Goal: Information Seeking & Learning: Learn about a topic

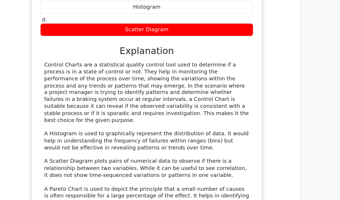
scroll to position [3161, 0]
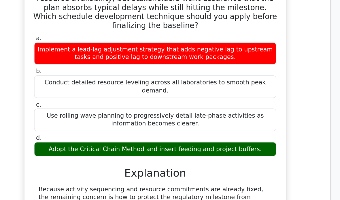
scroll to position [3507, 0]
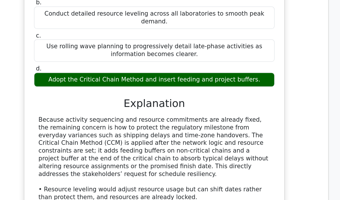
scroll to position [3588, 0]
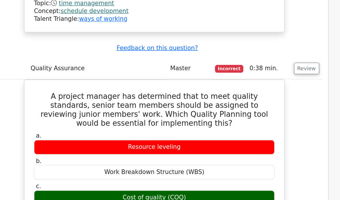
scroll to position [3764, 0]
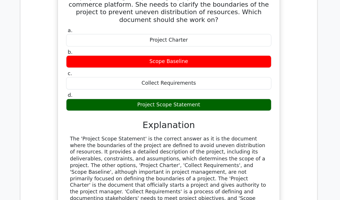
scroll to position [4569, 0]
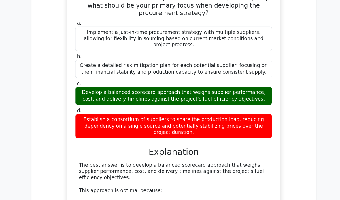
scroll to position [4898, 0]
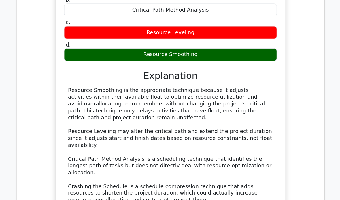
scroll to position [5402, 0]
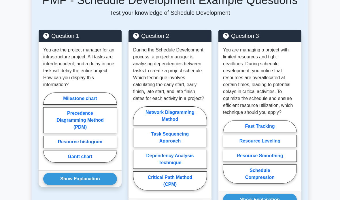
scroll to position [609, 0]
click at [54, 162] on label "Gantt chart" at bounding box center [80, 156] width 74 height 12
click at [47, 131] on input "Gantt chart" at bounding box center [45, 129] width 4 height 4
radio input "true"
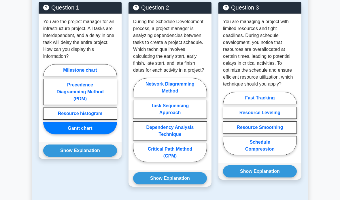
click at [53, 156] on button "Show Explanation" at bounding box center [80, 150] width 74 height 12
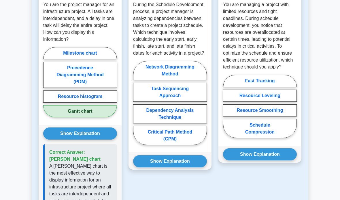
scroll to position [654, 0]
click at [194, 145] on label "Critical Path Method (CPM)" at bounding box center [170, 135] width 74 height 19
click at [137, 106] on input "Critical Path Method (CPM)" at bounding box center [135, 105] width 4 height 4
radio input "true"
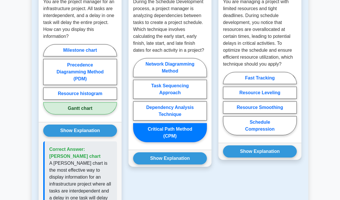
scroll to position [680, 0]
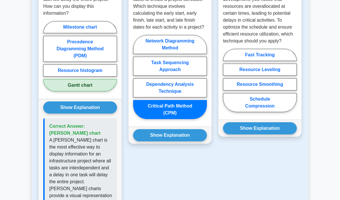
click at [194, 141] on button "Show Explanation" at bounding box center [170, 135] width 74 height 12
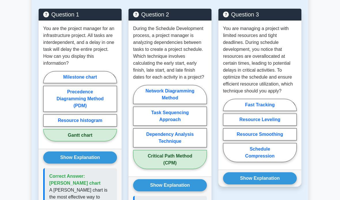
scroll to position [630, 0]
click at [138, 18] on icon at bounding box center [136, 14] width 6 height 6
click at [137, 18] on icon at bounding box center [136, 14] width 6 height 6
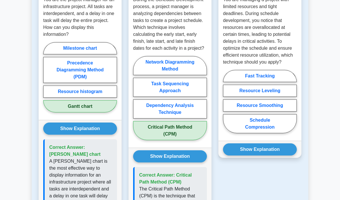
scroll to position [670, 0]
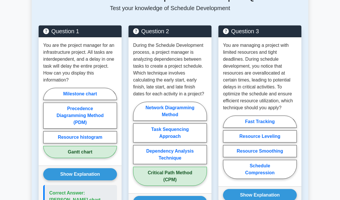
scroll to position [614, 0]
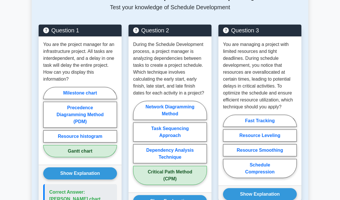
click at [288, 141] on label "Resource Leveling" at bounding box center [260, 135] width 74 height 12
click at [227, 150] on input "Resource Leveling" at bounding box center [225, 148] width 4 height 4
radio input "true"
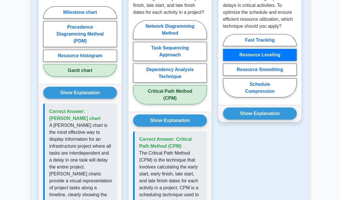
scroll to position [695, 0]
click at [289, 119] on button "Show Explanation" at bounding box center [260, 113] width 74 height 12
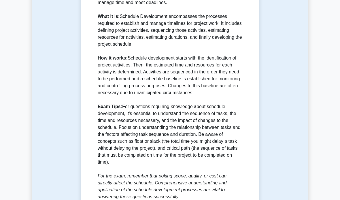
scroll to position [293, 0]
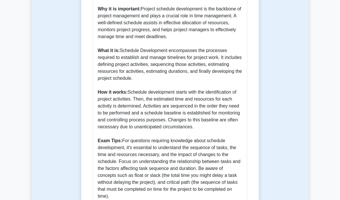
scroll to position [258, 0]
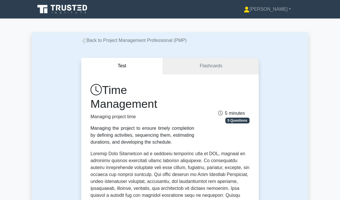
click at [212, 67] on link "Flashcards" at bounding box center [211, 66] width 96 height 16
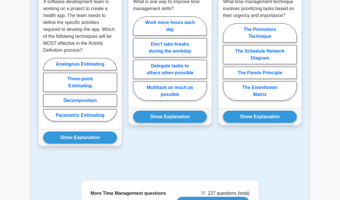
scroll to position [530, 0]
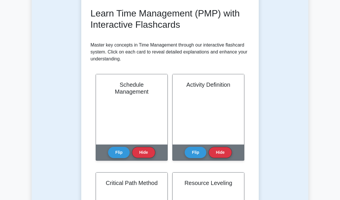
click at [123, 152] on button "Flip" at bounding box center [119, 152] width 22 height 11
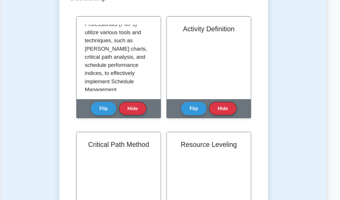
scroll to position [140, 0]
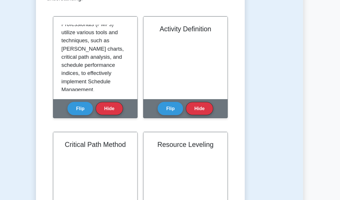
click at [185, 87] on button "Flip" at bounding box center [196, 92] width 22 height 11
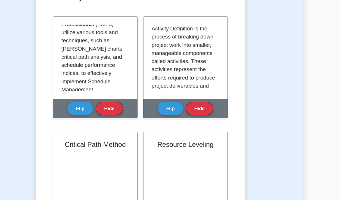
click at [185, 88] on button "Flip" at bounding box center [196, 92] width 22 height 11
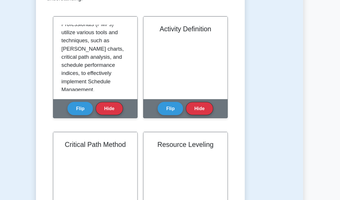
click at [185, 88] on button "Flip" at bounding box center [196, 92] width 22 height 11
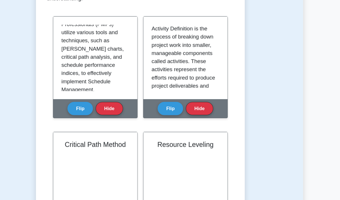
click at [185, 89] on button "Flip" at bounding box center [196, 92] width 22 height 11
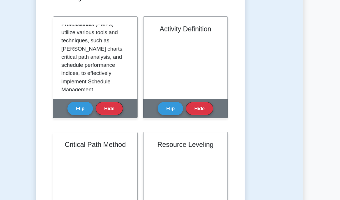
click at [185, 89] on button "Flip" at bounding box center [196, 92] width 22 height 11
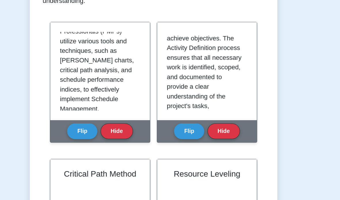
scroll to position [55, 0]
click at [180, 71] on p "Activity Definition is the process of breaking down project work into smaller, …" at bounding box center [207, 92] width 55 height 228
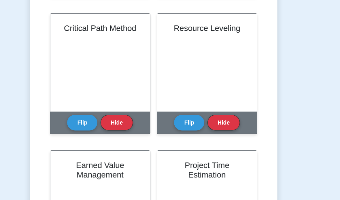
scroll to position [207, 0]
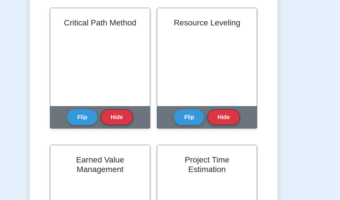
click at [108, 118] on button "Flip" at bounding box center [119, 123] width 22 height 11
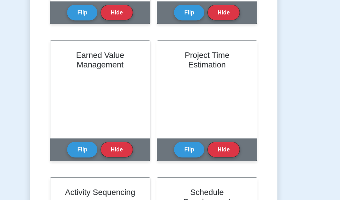
scroll to position [289, 0]
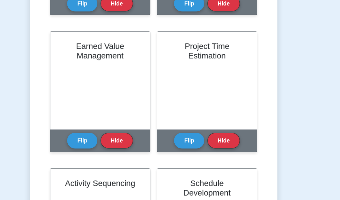
click at [108, 133] on button "Flip" at bounding box center [119, 138] width 22 height 11
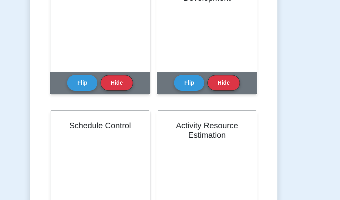
scroll to position [428, 0]
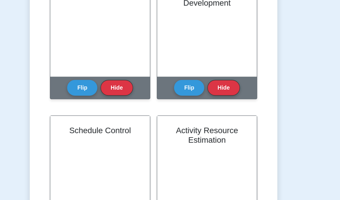
click at [185, 93] on button "Flip" at bounding box center [196, 98] width 22 height 11
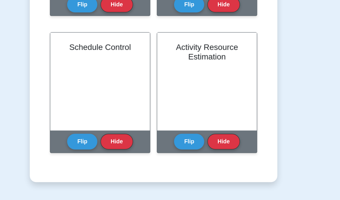
scroll to position [484, 0]
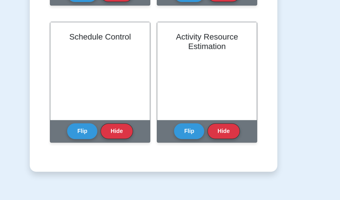
click at [108, 135] on button "Flip" at bounding box center [119, 140] width 22 height 11
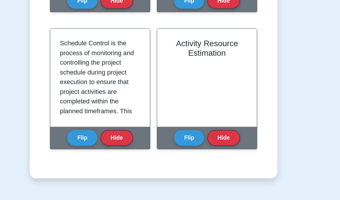
scroll to position [486, 0]
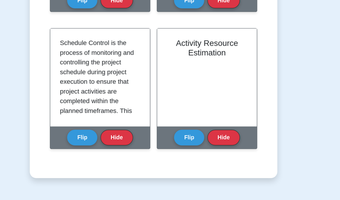
click at [185, 132] on button "Flip" at bounding box center [196, 137] width 22 height 11
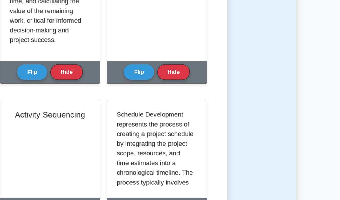
scroll to position [373, 0]
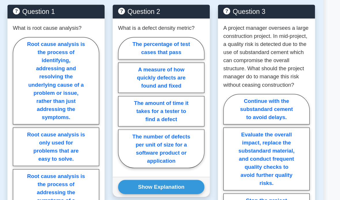
scroll to position [473, 0]
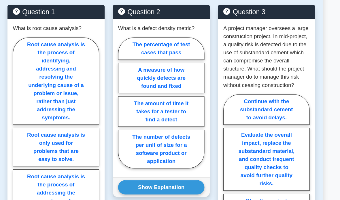
click at [43, 106] on label "Root cause analysis is the process of identifying, addressing and resolving the…" at bounding box center [80, 69] width 74 height 74
click at [43, 139] on input "Root cause analysis is the process of identifying, addressing and resolving the…" at bounding box center [45, 141] width 4 height 4
radio input "true"
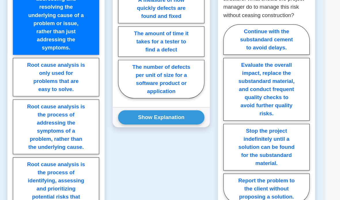
scroll to position [525, 0]
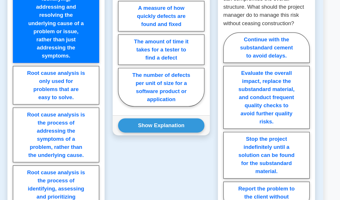
click at [43, 54] on label "Root cause analysis is the process of identifying, addressing and resolving the…" at bounding box center [80, 16] width 74 height 74
click at [43, 87] on input "Root cause analysis is the process of identifying, addressing and resolving the…" at bounding box center [45, 89] width 4 height 4
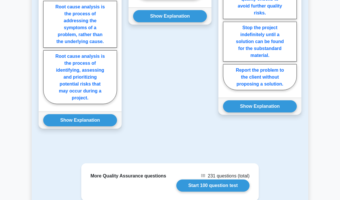
click at [57, 126] on button "Show Explanation" at bounding box center [80, 120] width 74 height 12
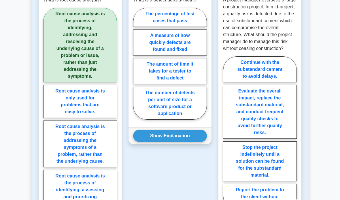
scroll to position [497, 0]
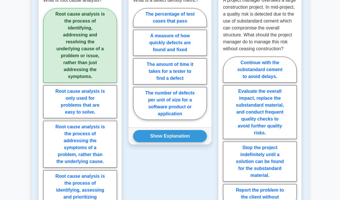
click at [190, 120] on label "The number of defects per unit of size for a software product or application" at bounding box center [170, 103] width 74 height 33
click at [137, 67] on input "The number of defects per unit of size for a software product or application" at bounding box center [135, 65] width 4 height 4
radio input "true"
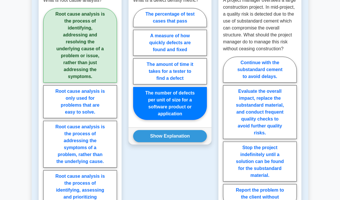
click at [189, 142] on button "Show Explanation" at bounding box center [170, 136] width 74 height 12
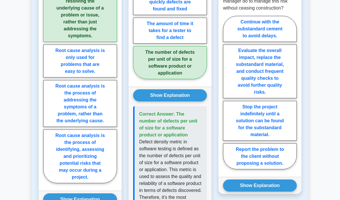
scroll to position [537, 0]
click at [290, 98] on label "Evaluate the overall impact, replace the substandard material, and conduct freq…" at bounding box center [260, 71] width 74 height 54
click at [227, 96] on input "Evaluate the overall impact, replace the substandard material, and conduct freq…" at bounding box center [225, 94] width 4 height 4
radio input "true"
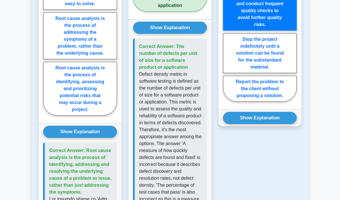
click at [288, 124] on button "Show Explanation" at bounding box center [260, 118] width 74 height 12
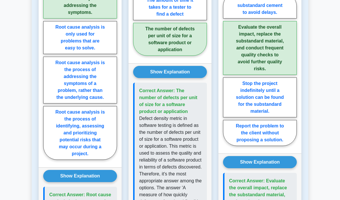
scroll to position [556, 0]
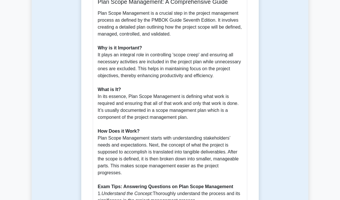
scroll to position [198, 0]
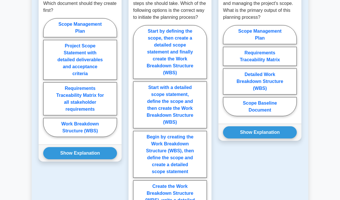
scroll to position [655, 0]
click at [70, 37] on label "Scope Management Plan" at bounding box center [80, 27] width 74 height 19
click at [47, 81] on input "Scope Management Plan" at bounding box center [45, 79] width 4 height 4
radio input "true"
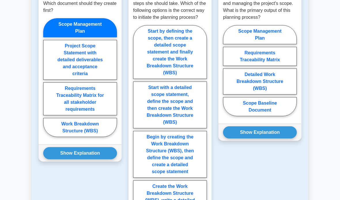
click at [65, 159] on button "Show Explanation" at bounding box center [80, 153] width 74 height 12
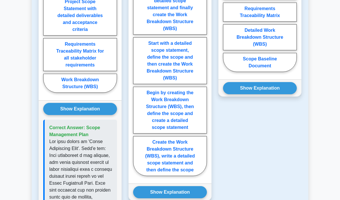
scroll to position [691, 0]
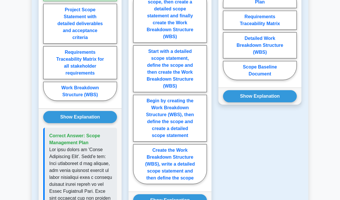
click at [159, 43] on label "Start by defining the scope, then create a detailed scope statement and finally…" at bounding box center [170, 16] width 74 height 54
click at [137, 86] on input "Start by defining the scope, then create a detailed scope statement and finally…" at bounding box center [135, 88] width 4 height 4
radio input "true"
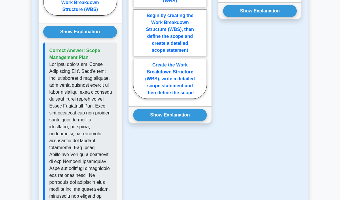
scroll to position [778, 0]
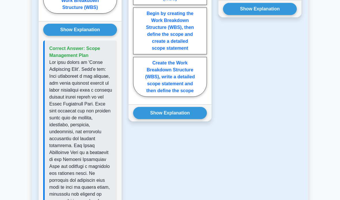
click at [153, 119] on button "Show Explanation" at bounding box center [170, 113] width 74 height 12
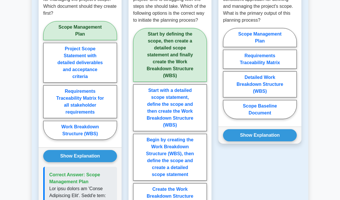
scroll to position [655, 0]
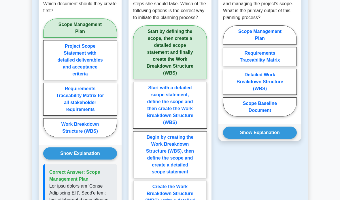
click at [278, 44] on label "Scope Management Plan" at bounding box center [260, 34] width 74 height 19
click at [227, 74] on input "Scope Management Plan" at bounding box center [225, 73] width 4 height 4
radio input "true"
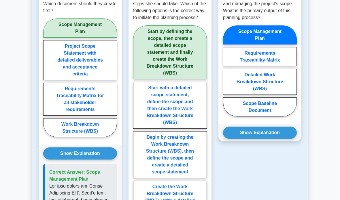
click at [278, 138] on button "Show Explanation" at bounding box center [260, 132] width 74 height 12
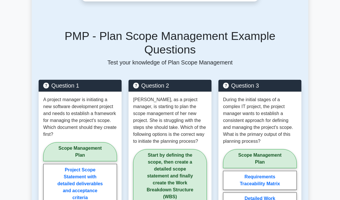
scroll to position [528, 0]
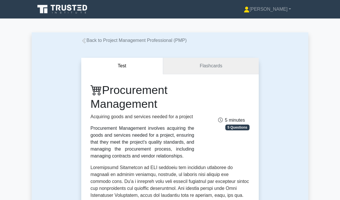
click at [201, 66] on link "Flashcards" at bounding box center [211, 66] width 96 height 16
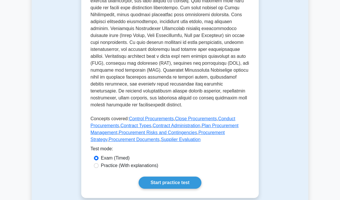
scroll to position [257, 0]
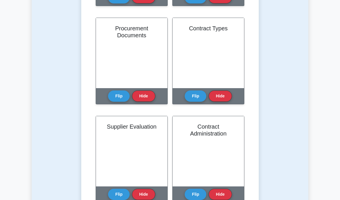
scroll to position [417, 0]
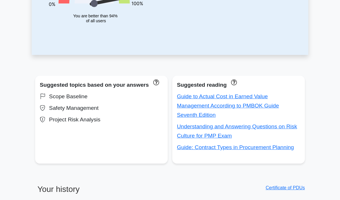
scroll to position [151, 0]
click at [187, 96] on link "Guide to Actual Cost in Earned Value Management According to PMBOK Guide Sevent…" at bounding box center [228, 105] width 102 height 25
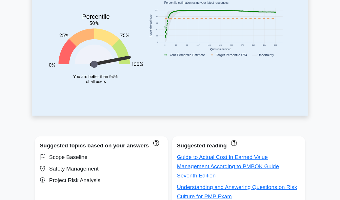
scroll to position [111, 0]
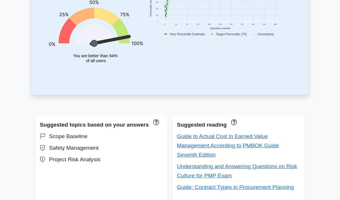
click at [290, 168] on div "Understanding and Answering Questions on Risk Culture for PMP Exam" at bounding box center [238, 170] width 123 height 18
click at [285, 167] on link "Understanding and Answering Questions on Risk Culture for PMP Exam" at bounding box center [237, 170] width 120 height 15
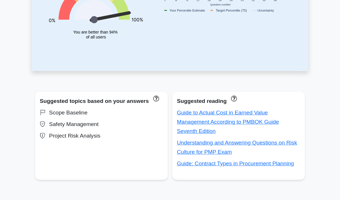
click at [280, 165] on link "Guide: Contract Types in Procurement Planning" at bounding box center [235, 163] width 117 height 6
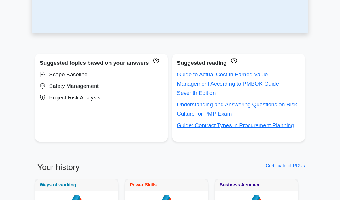
scroll to position [173, 0]
click at [59, 91] on div "Safety Management" at bounding box center [101, 85] width 123 height 9
click at [55, 91] on div "Safety Management" at bounding box center [101, 85] width 123 height 9
click at [40, 89] on div "Suggested topics based on your answers Scope Baseline Safety Management Project…" at bounding box center [101, 98] width 133 height 88
click at [55, 91] on div "Safety Management" at bounding box center [101, 85] width 123 height 9
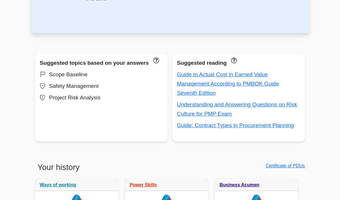
click at [55, 91] on div "Safety Management" at bounding box center [101, 85] width 123 height 9
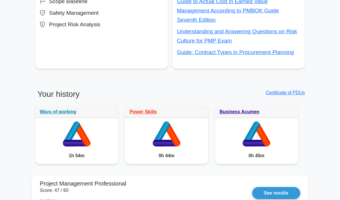
scroll to position [252, 0]
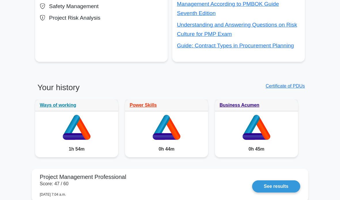
click at [295, 89] on link "Certificate of PDUs" at bounding box center [285, 86] width 39 height 5
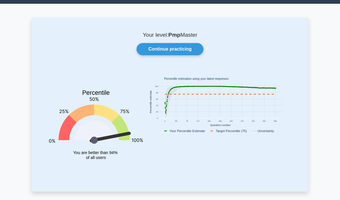
scroll to position [0, 0]
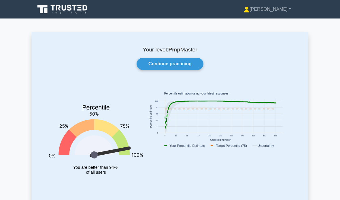
click at [188, 52] on p "Your level: Pmp Master" at bounding box center [170, 49] width 249 height 7
click at [185, 66] on link "Continue practicing" at bounding box center [170, 64] width 67 height 12
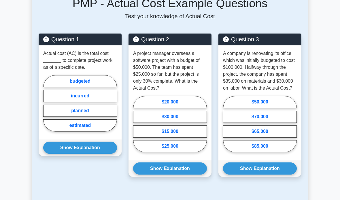
scroll to position [497, 0]
click at [46, 102] on label "incurred" at bounding box center [80, 96] width 74 height 12
click at [46, 107] on input "incurred" at bounding box center [45, 105] width 4 height 4
radio input "true"
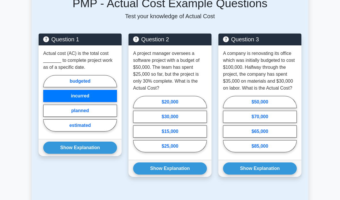
click at [61, 153] on button "Show Explanation" at bounding box center [80, 147] width 74 height 12
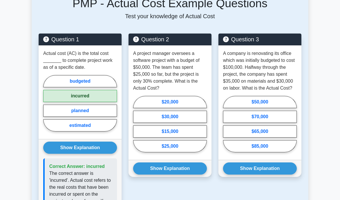
click at [156, 152] on label "$25,000" at bounding box center [170, 146] width 74 height 12
click at [137, 127] on input "$25,000" at bounding box center [135, 126] width 4 height 4
radio input "true"
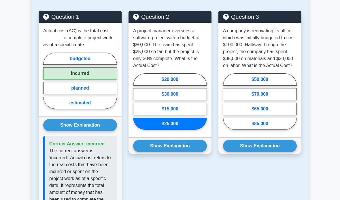
scroll to position [520, 0]
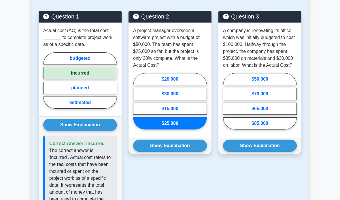
click at [160, 151] on button "Show Explanation" at bounding box center [170, 145] width 74 height 12
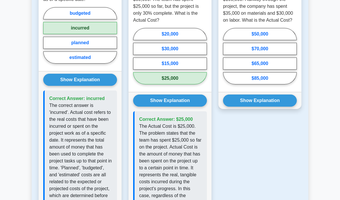
scroll to position [565, 0]
click at [291, 69] on label "$65,000" at bounding box center [260, 63] width 74 height 12
click at [227, 60] on input "$65,000" at bounding box center [225, 58] width 4 height 4
radio input "true"
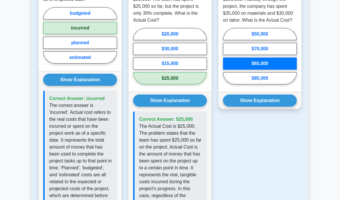
click at [285, 106] on button "Show Explanation" at bounding box center [260, 100] width 74 height 12
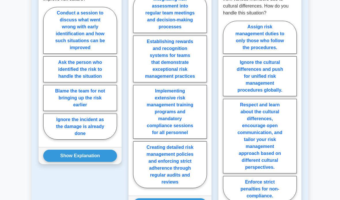
scroll to position [628, 0]
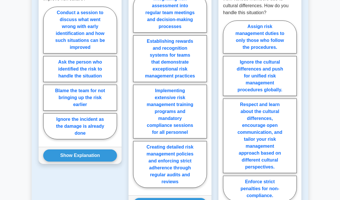
click at [61, 53] on label "Conduct a session to discuss what went wrong with early identification and how …" at bounding box center [80, 30] width 74 height 47
click at [47, 76] on input "Conduct a session to discuss what went wrong with early identification and how …" at bounding box center [45, 75] width 4 height 4
radio input "true"
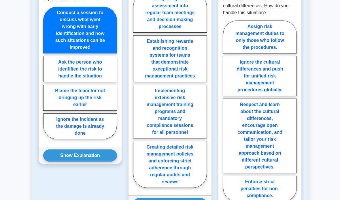
click at [60, 161] on button "Show Explanation" at bounding box center [80, 155] width 74 height 12
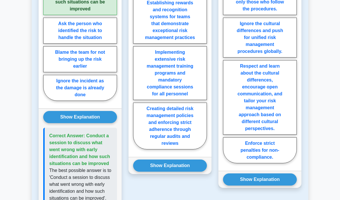
scroll to position [663, 0]
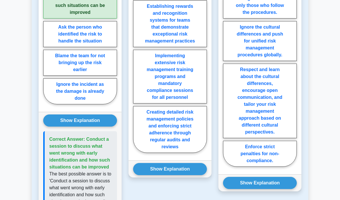
click at [137, 55] on input "Integrating risk assessment into regular team meetings and decision-making proc…" at bounding box center [135, 57] width 4 height 4
radio input "true"
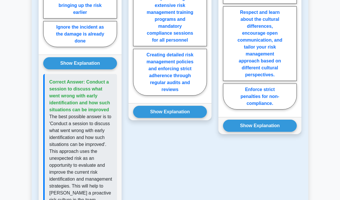
click at [151, 118] on button "Show Explanation" at bounding box center [170, 112] width 74 height 12
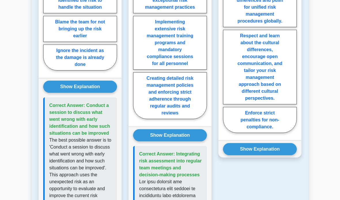
scroll to position [696, 0]
click at [281, 104] on label "Respect and learn about the cultural differences, encourage open communication,…" at bounding box center [260, 67] width 74 height 74
click at [227, 46] on input "Respect and learn about the cultural differences, encourage open communication,…" at bounding box center [225, 44] width 4 height 4
radio input "true"
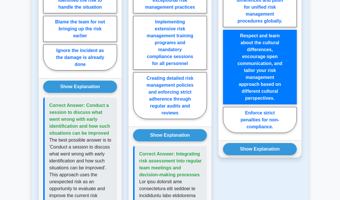
click at [281, 155] on button "Show Explanation" at bounding box center [260, 149] width 74 height 12
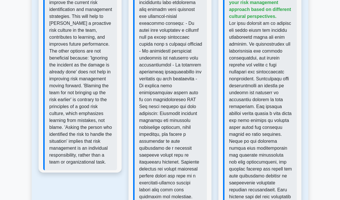
scroll to position [886, 0]
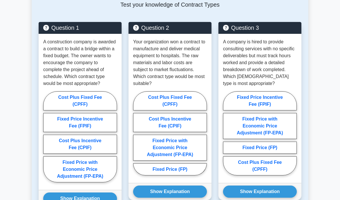
scroll to position [488, 0]
click at [87, 132] on label "Fixed Price Incentive Fee (FPIF)" at bounding box center [80, 122] width 74 height 19
click at [47, 140] on input "Fixed Price Incentive Fee (FPIF)" at bounding box center [45, 138] width 4 height 4
radio input "true"
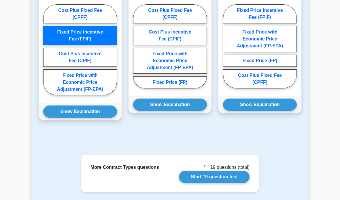
scroll to position [584, 0]
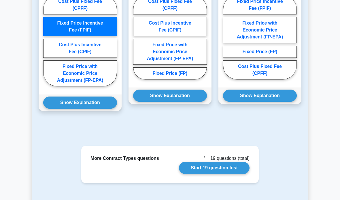
click at [77, 108] on button "Show Explanation" at bounding box center [80, 102] width 74 height 12
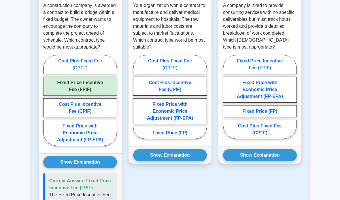
scroll to position [524, 0]
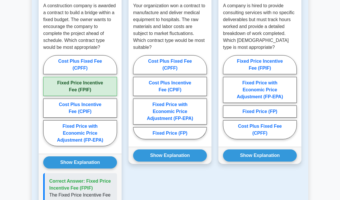
click at [156, 124] on label "Fixed Price with Economic Price Adjustment (FP-EPA)" at bounding box center [170, 111] width 74 height 26
click at [137, 101] on input "Fixed Price with Economic Price Adjustment (FP-EPA)" at bounding box center [135, 99] width 4 height 4
radio input "true"
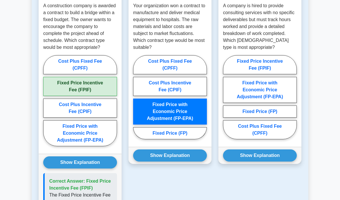
click at [164, 161] on button "Show Explanation" at bounding box center [170, 155] width 74 height 12
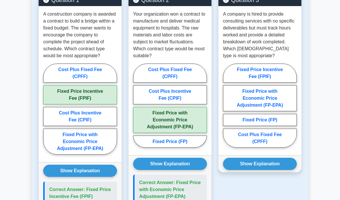
scroll to position [515, 0]
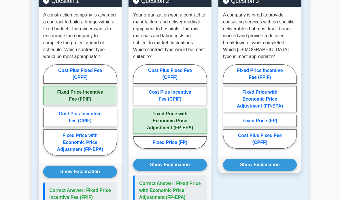
click at [284, 148] on label "Cost Plus Fixed Fee (CPFF)" at bounding box center [260, 138] width 74 height 19
click at [227, 110] on input "Cost Plus Fixed Fee (CPFF)" at bounding box center [225, 108] width 4 height 4
radio input "true"
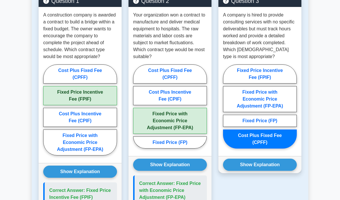
click at [275, 170] on button "Show Explanation" at bounding box center [260, 164] width 74 height 12
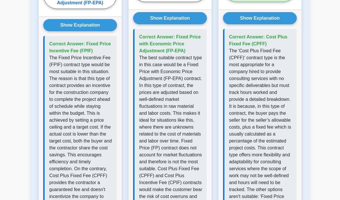
scroll to position [660, 0]
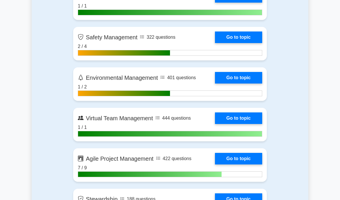
scroll to position [1304, 0]
click at [254, 83] on link "Go to topic" at bounding box center [238, 78] width 47 height 12
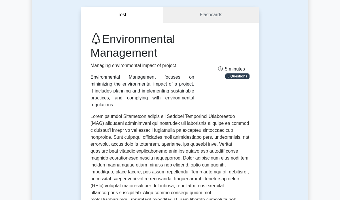
scroll to position [44, 0]
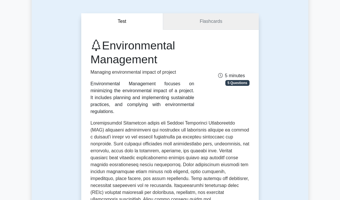
click at [178, 25] on link "Flashcards" at bounding box center [211, 21] width 96 height 16
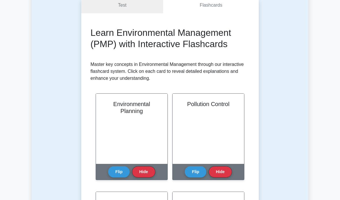
click at [118, 173] on button "Flip" at bounding box center [119, 171] width 22 height 11
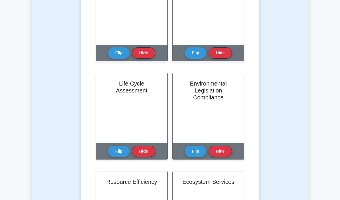
scroll to position [375, 0]
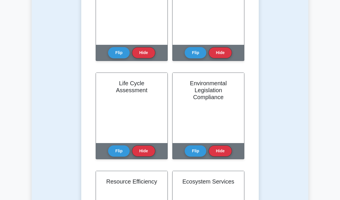
click at [115, 151] on button "Flip" at bounding box center [119, 150] width 22 height 11
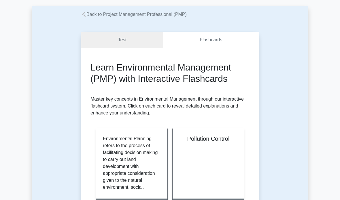
scroll to position [0, 0]
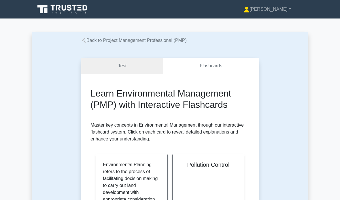
click at [114, 59] on link "Test" at bounding box center [122, 66] width 82 height 16
click at [118, 66] on link "Test" at bounding box center [122, 66] width 82 height 16
click at [124, 67] on link "Test" at bounding box center [122, 66] width 82 height 16
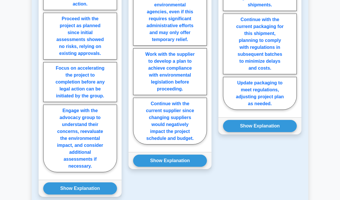
scroll to position [707, 0]
click at [70, 172] on label "Engage with the advocacy group to understand their concerns, reevaluate the env…" at bounding box center [80, 137] width 74 height 67
click at [47, 61] on input "Engage with the advocacy group to understand their concerns, reevaluate the env…" at bounding box center [45, 59] width 4 height 4
radio input "true"
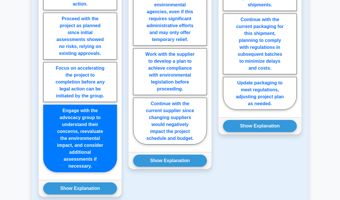
click at [67, 172] on label "Engage with the advocacy group to understand their concerns, reevaluate the env…" at bounding box center [80, 137] width 74 height 67
click at [47, 61] on input "Engage with the advocacy group to understand their concerns, reevaluate the env…" at bounding box center [45, 59] width 4 height 4
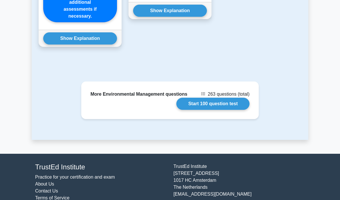
scroll to position [859, 0]
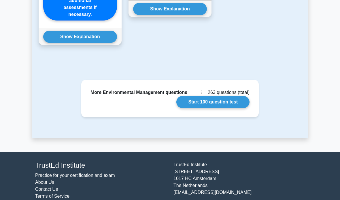
click at [54, 43] on button "Show Explanation" at bounding box center [80, 37] width 74 height 12
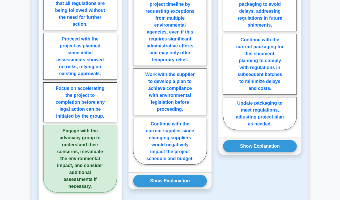
scroll to position [687, 0]
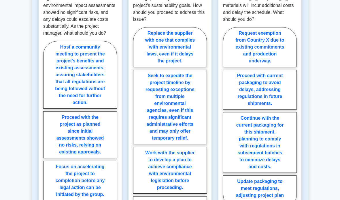
click at [161, 67] on label "Replace the supplier with one that complies with environmental laws, even if it…" at bounding box center [170, 47] width 74 height 40
click at [137, 135] on input "Replace the supplier with one that complies with environmental laws, even if it…" at bounding box center [135, 137] width 4 height 4
radio input "true"
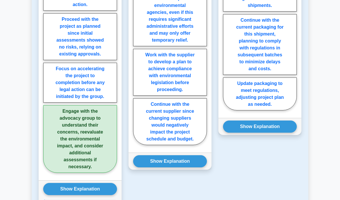
scroll to position [706, 0]
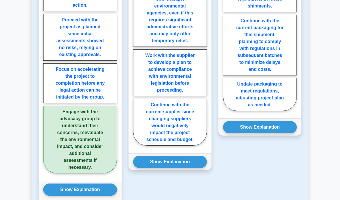
click at [168, 168] on button "Show Explanation" at bounding box center [170, 161] width 74 height 12
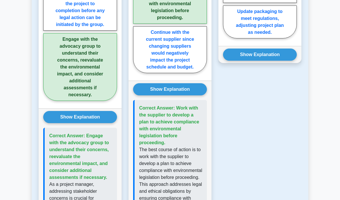
scroll to position [778, 0]
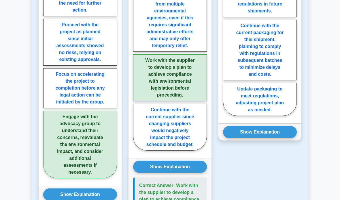
click at [284, 138] on button "Show Explanation" at bounding box center [260, 132] width 74 height 12
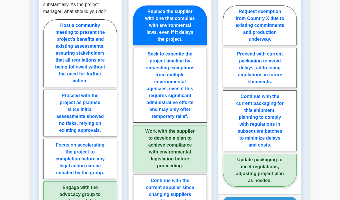
scroll to position [620, 0]
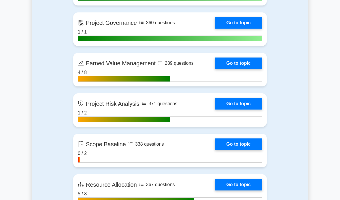
scroll to position [960, 0]
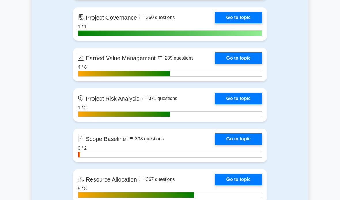
click at [254, 144] on link "Go to topic" at bounding box center [238, 139] width 47 height 12
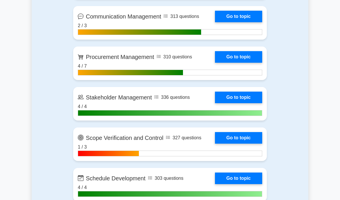
scroll to position [562, 0]
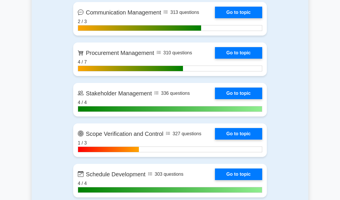
click at [249, 139] on link "Go to topic" at bounding box center [238, 134] width 47 height 12
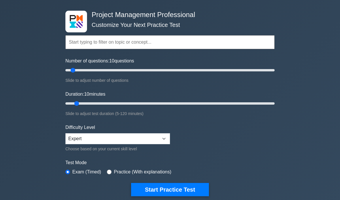
scroll to position [0, 0]
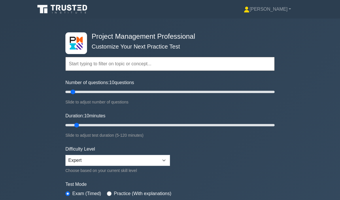
click at [283, 10] on link "[PERSON_NAME]" at bounding box center [267, 9] width 75 height 12
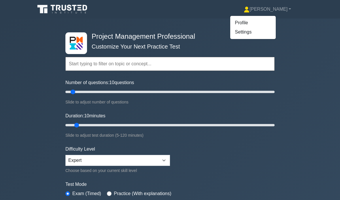
click at [256, 32] on link "Settings" at bounding box center [253, 31] width 46 height 9
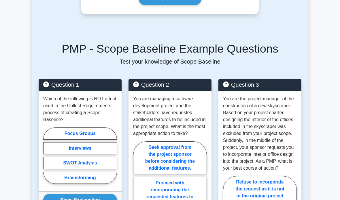
scroll to position [412, 0]
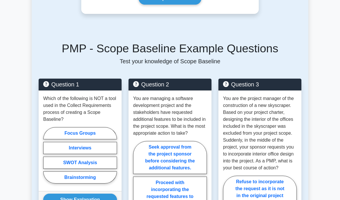
click at [51, 168] on label "SWOT Analysis" at bounding box center [80, 162] width 74 height 12
click at [47, 158] on input "SWOT Analysis" at bounding box center [45, 157] width 4 height 4
radio input "true"
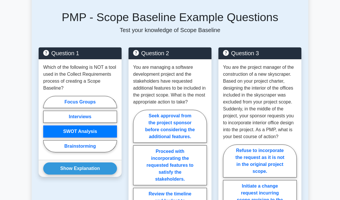
scroll to position [447, 0]
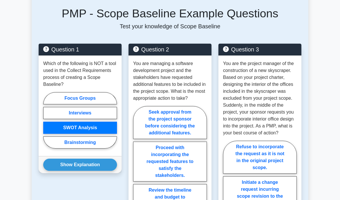
click at [58, 170] on button "Show Explanation" at bounding box center [80, 164] width 74 height 12
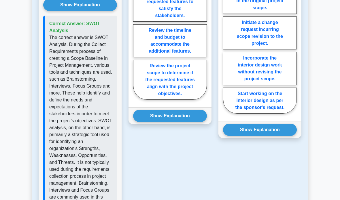
scroll to position [608, 0]
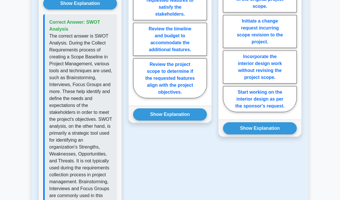
click at [149, 98] on label "Review the project scope to determine if the requested features align with the …" at bounding box center [170, 78] width 74 height 40
click at [137, 25] on input "Review the project scope to determine if the requested features align with the …" at bounding box center [135, 23] width 4 height 4
radio input "true"
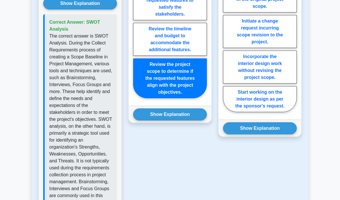
click at [147, 120] on button "Show Explanation" at bounding box center [170, 114] width 74 height 12
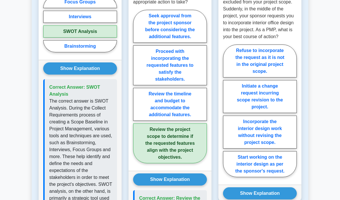
scroll to position [543, 0]
click at [282, 113] on label "Initiate a change request incurring scope revision to the project." at bounding box center [260, 96] width 74 height 33
click at [227, 114] on input "Initiate a change request incurring scope revision to the project." at bounding box center [225, 112] width 4 height 4
radio input "true"
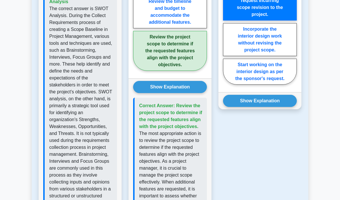
scroll to position [635, 0]
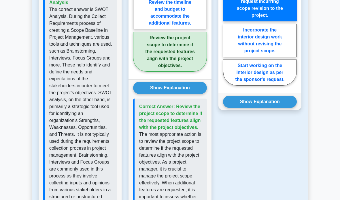
click at [282, 108] on button "Show Explanation" at bounding box center [260, 101] width 74 height 12
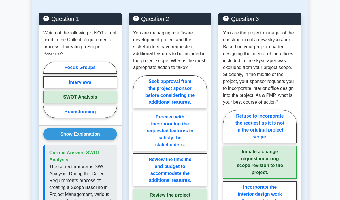
scroll to position [475, 0]
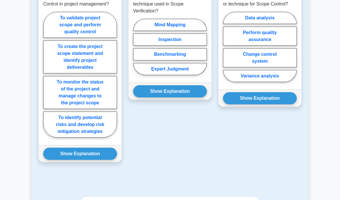
scroll to position [527, 0]
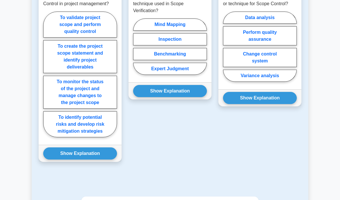
click at [57, 108] on label "To monitor the status of the project and manage changes to the project scope" at bounding box center [80, 92] width 74 height 33
click at [47, 78] on input "To monitor the status of the project and manage changes to the project scope" at bounding box center [45, 76] width 4 height 4
radio input "true"
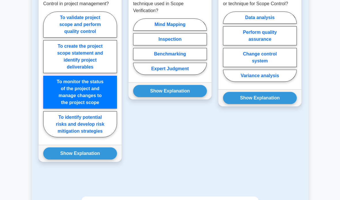
click at [64, 159] on button "Show Explanation" at bounding box center [80, 153] width 74 height 12
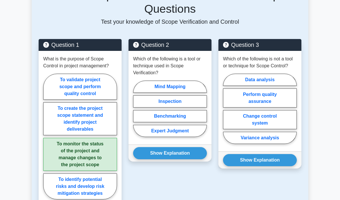
scroll to position [464, 0]
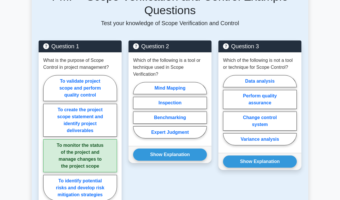
click at [146, 109] on label "Inspection" at bounding box center [170, 103] width 74 height 12
click at [137, 114] on input "Inspection" at bounding box center [135, 112] width 4 height 4
radio input "true"
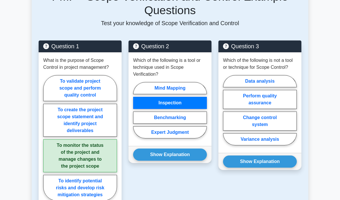
click at [153, 160] on button "Show Explanation" at bounding box center [170, 154] width 74 height 12
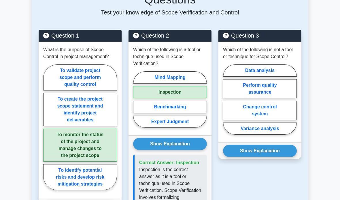
scroll to position [475, 0]
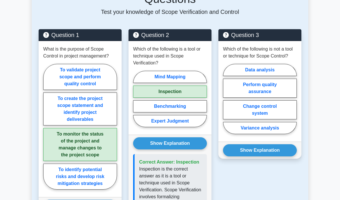
click at [284, 119] on label "Change control system" at bounding box center [260, 109] width 74 height 19
click at [227, 102] on input "Change control system" at bounding box center [225, 101] width 4 height 4
radio input "true"
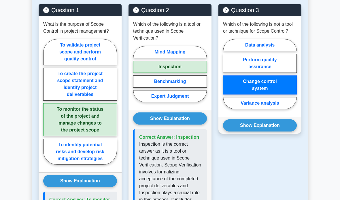
scroll to position [500, 0]
click at [285, 73] on label "Perform quality assurance" at bounding box center [260, 63] width 74 height 19
click at [227, 78] on input "Perform quality assurance" at bounding box center [225, 76] width 4 height 4
radio input "true"
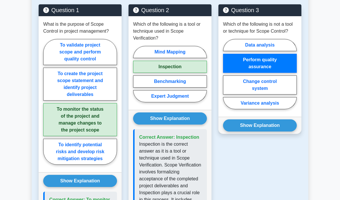
click at [287, 131] on button "Show Explanation" at bounding box center [260, 125] width 74 height 12
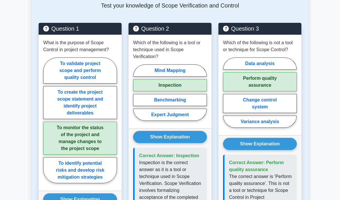
scroll to position [469, 0]
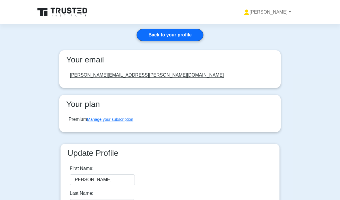
click at [125, 117] on link "Manage your subscription" at bounding box center [110, 119] width 46 height 5
click at [277, 12] on link "[PERSON_NAME]" at bounding box center [267, 12] width 75 height 12
click at [258, 37] on link "Settings" at bounding box center [253, 34] width 46 height 9
click at [279, 16] on link "[PERSON_NAME]" at bounding box center [267, 12] width 75 height 12
click at [256, 26] on link "Profile" at bounding box center [253, 25] width 46 height 9
